Goal: Check status

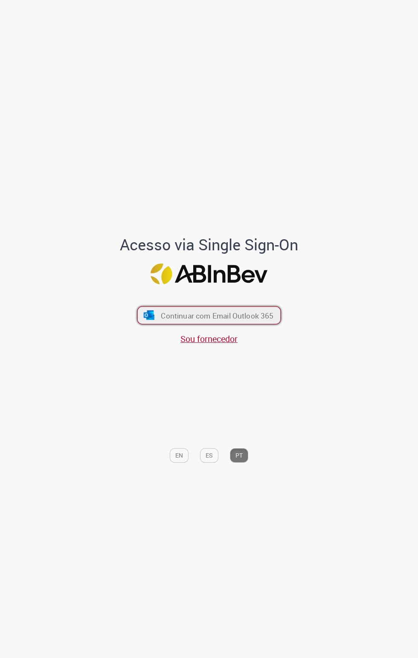
click at [154, 320] on img "submit" at bounding box center [149, 314] width 12 height 9
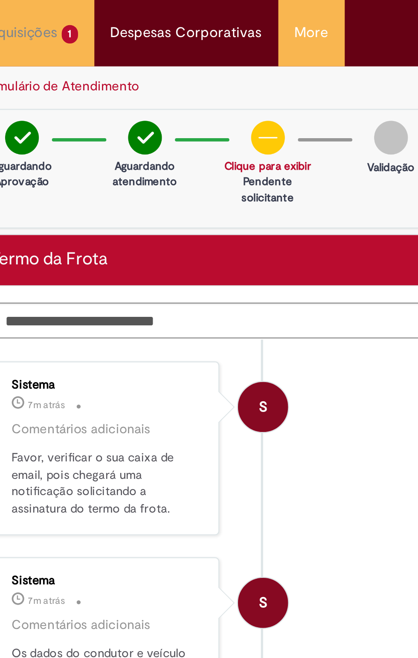
click at [167, 48] on img at bounding box center [170, 53] width 13 height 13
click at [172, 57] on div at bounding box center [193, 61] width 43 height 14
